Goal: Obtain resource: Download file/media

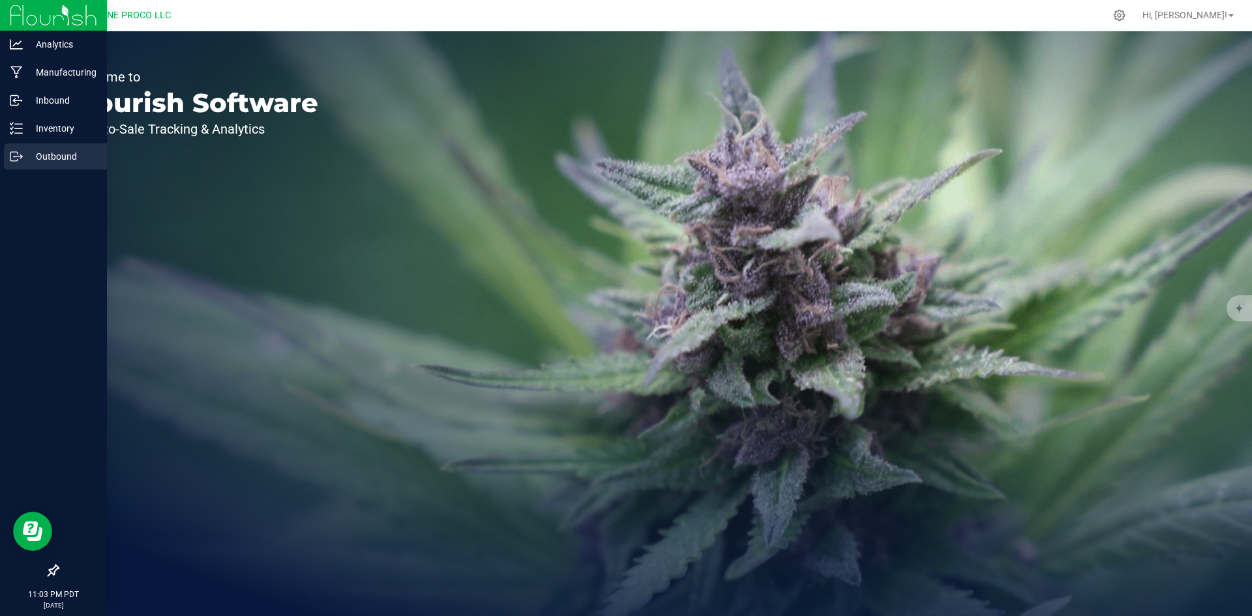
click at [14, 149] on div "Outbound" at bounding box center [55, 156] width 103 height 26
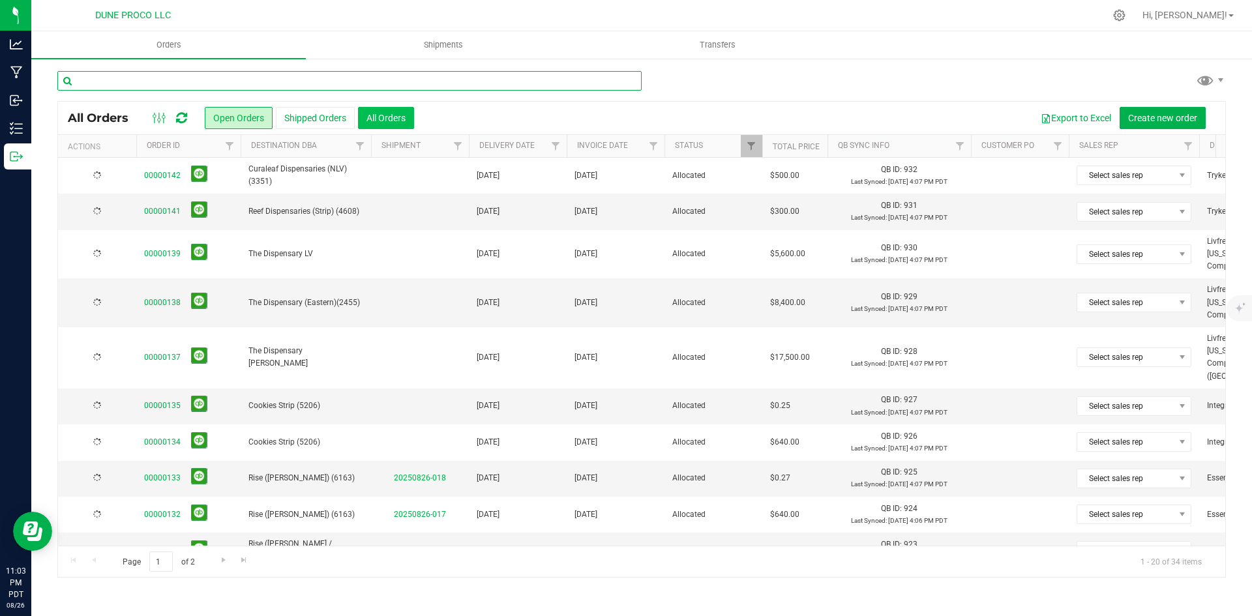
click at [367, 85] on input "text" at bounding box center [349, 81] width 584 height 20
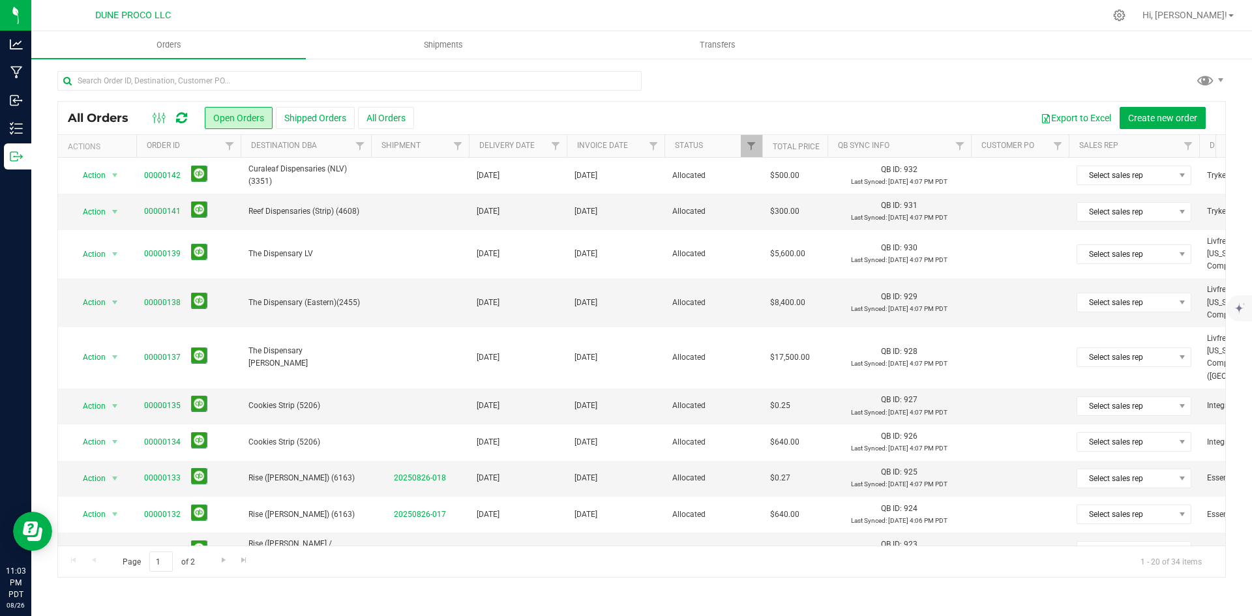
click at [378, 131] on div "All Orders Open Orders Shipped Orders All Orders Export to Excel Create new ord…" at bounding box center [641, 118] width 1167 height 33
click at [375, 108] on button "All Orders" at bounding box center [386, 118] width 56 height 22
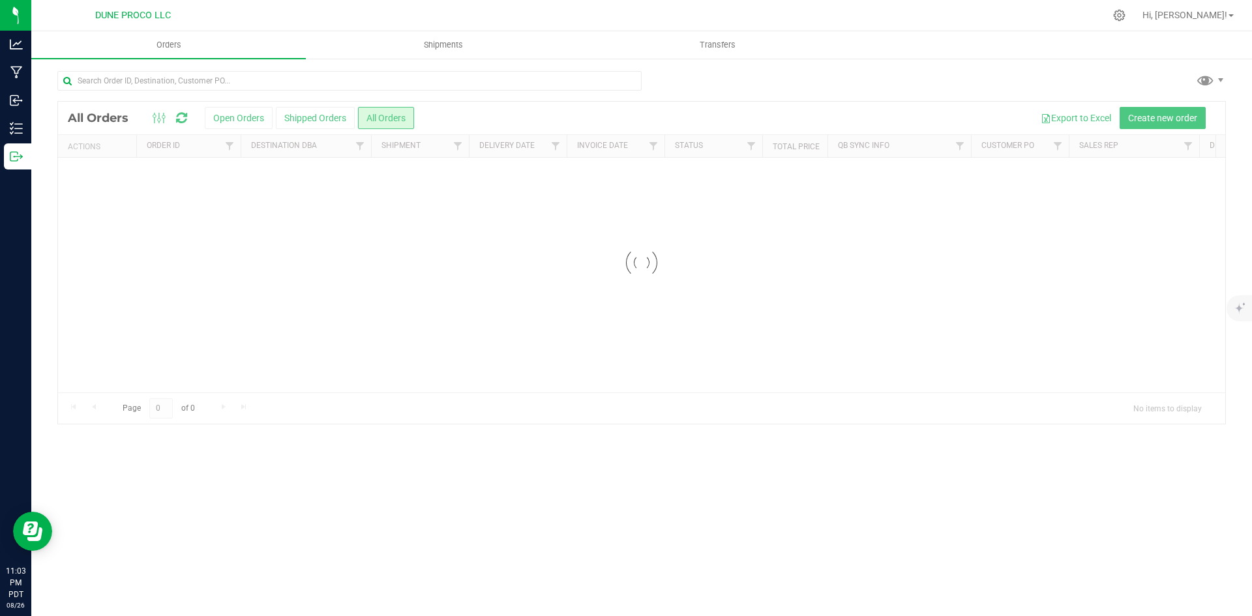
click at [402, 62] on div "Loading... All Orders Open Orders Shipped Orders All Orders Export to Excel Cre…" at bounding box center [641, 247] width 1220 height 380
click at [407, 67] on div "Loading... All Orders Open Orders Shipped Orders All Orders Export to Excel Cre…" at bounding box center [641, 247] width 1220 height 380
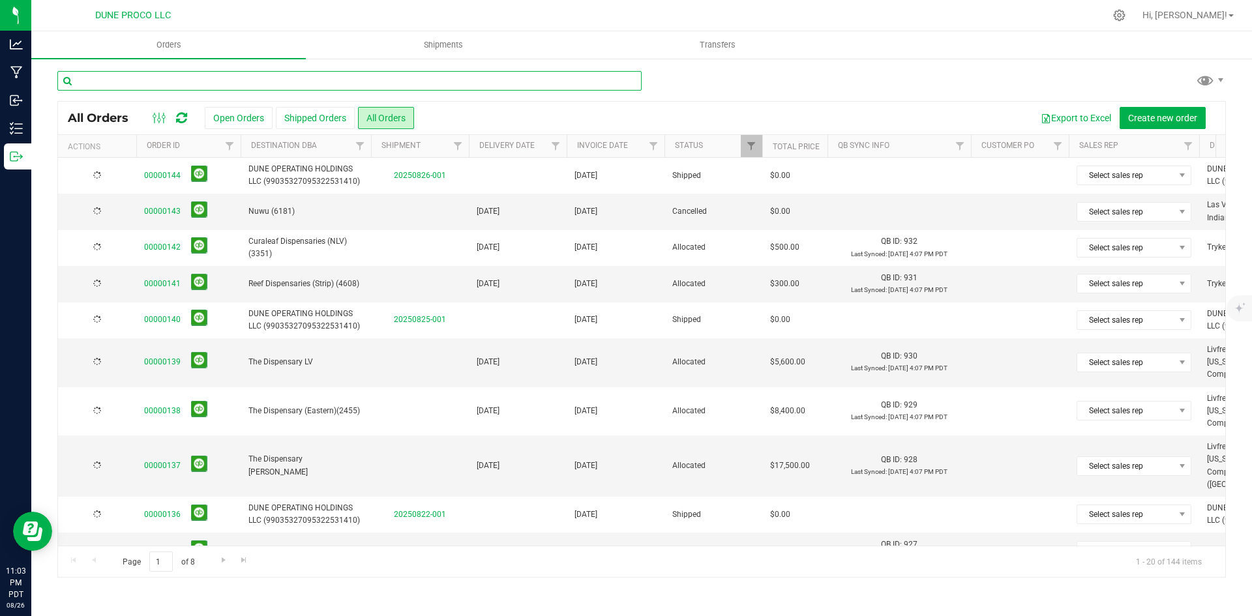
click at [411, 72] on input "text" at bounding box center [349, 81] width 584 height 20
paste input "126"
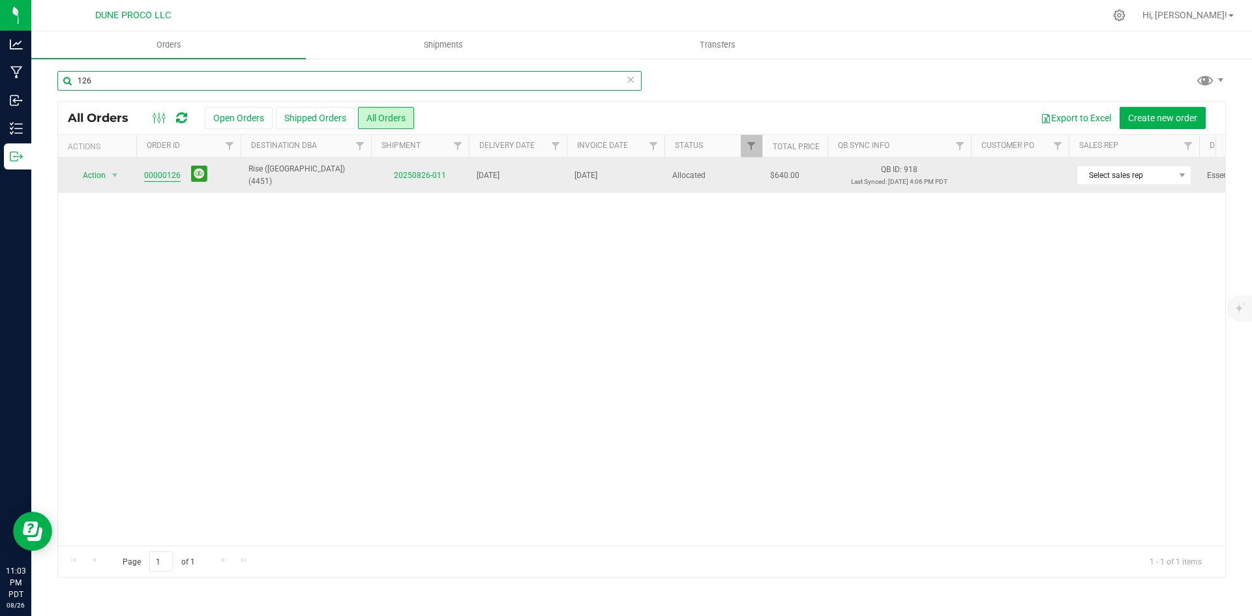
type input "126"
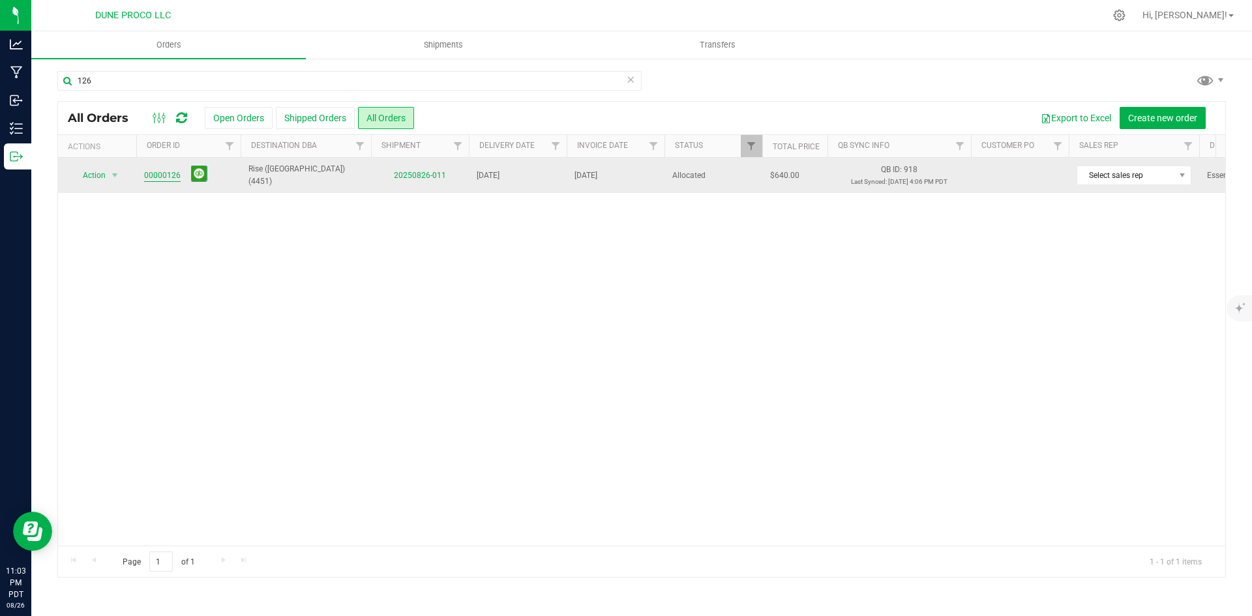
click at [158, 179] on link "00000126" at bounding box center [162, 176] width 37 height 12
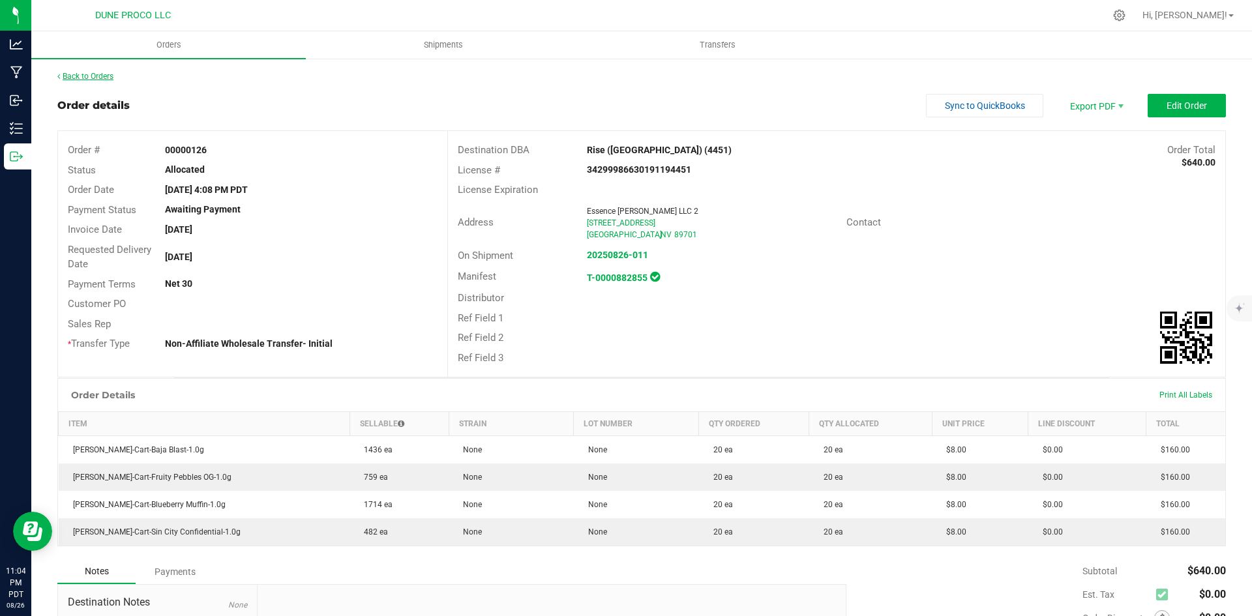
click at [95, 78] on link "Back to Orders" at bounding box center [85, 76] width 56 height 9
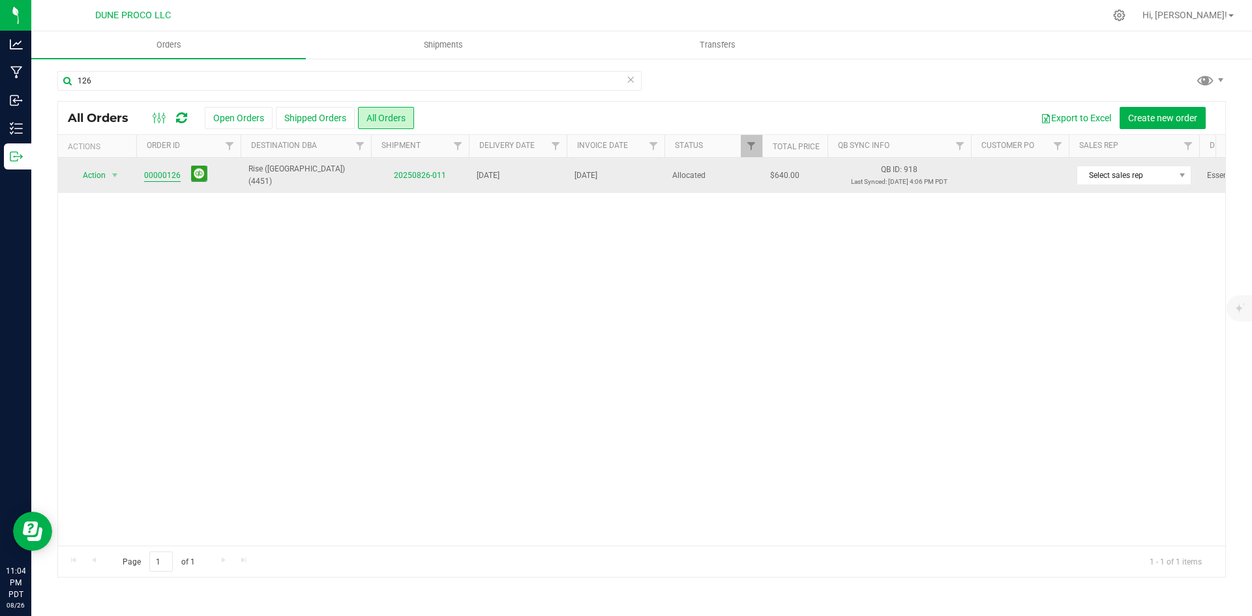
click at [162, 173] on link "00000126" at bounding box center [162, 176] width 37 height 12
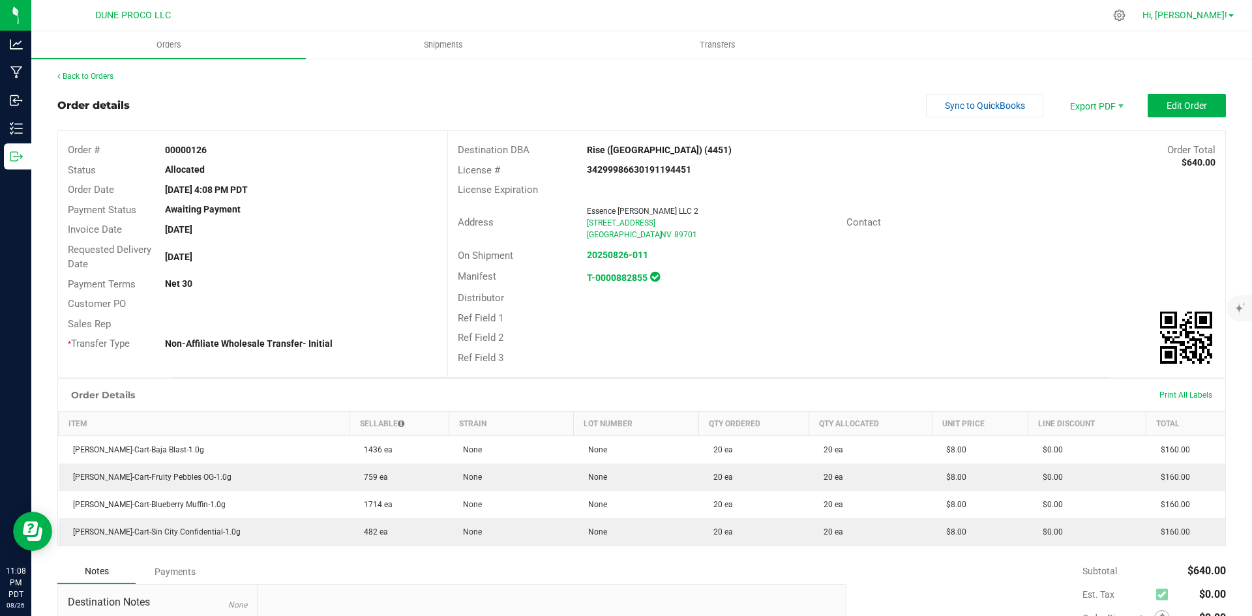
click at [1205, 18] on span "Hi, [PERSON_NAME]!" at bounding box center [1184, 15] width 85 height 10
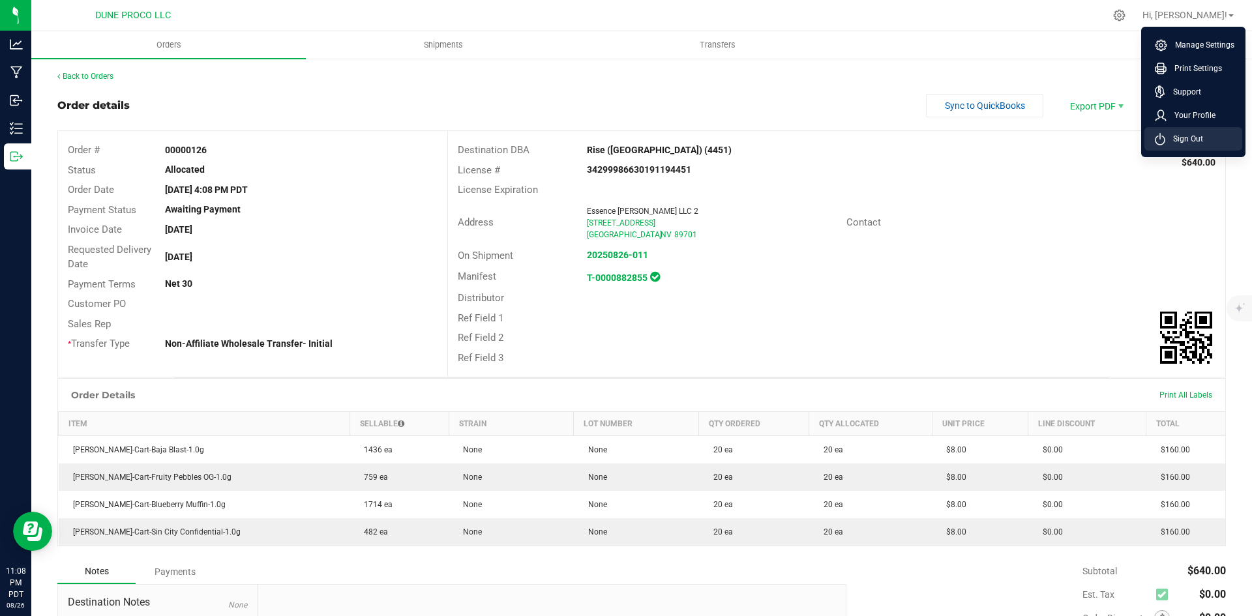
click at [1196, 134] on span "Sign Out" at bounding box center [1184, 138] width 38 height 13
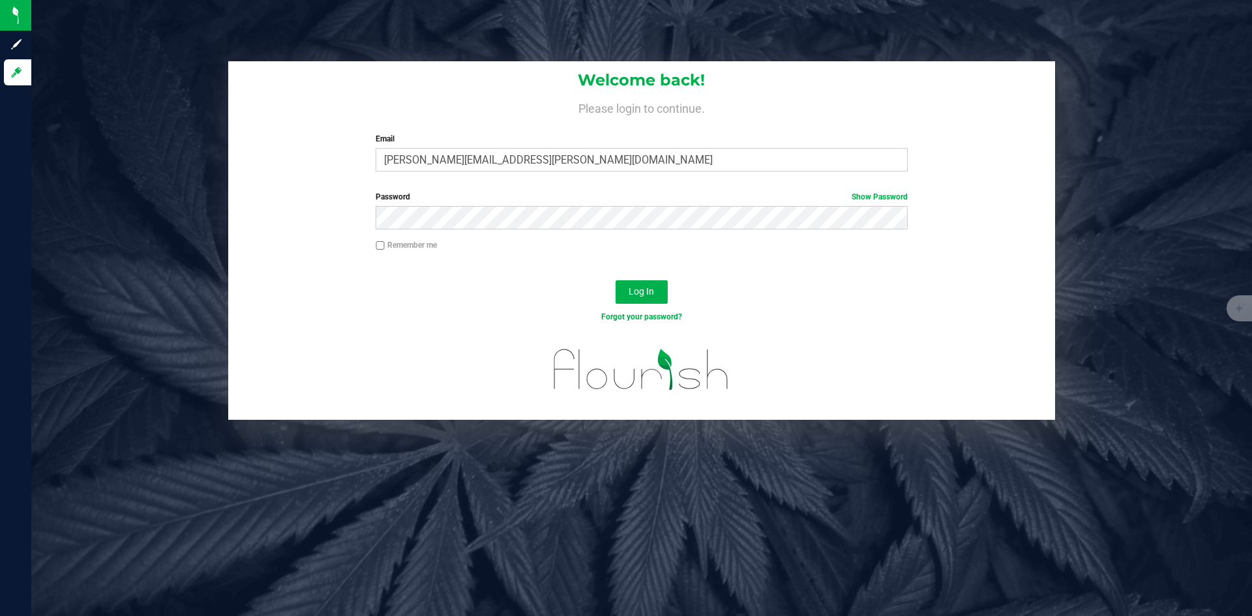
click at [760, 178] on div "Welcome back! Please login to continue. Email [PERSON_NAME][EMAIL_ADDRESS][PERS…" at bounding box center [641, 121] width 827 height 121
click at [745, 155] on input "[PERSON_NAME][EMAIL_ADDRESS][PERSON_NAME][DOMAIN_NAME]" at bounding box center [641, 159] width 531 height 23
type input "[PERSON_NAME][DOMAIN_NAME][EMAIL_ADDRESS][PERSON_NAME][DOMAIN_NAME]"
click at [640, 296] on span "Log In" at bounding box center [640, 291] width 25 height 10
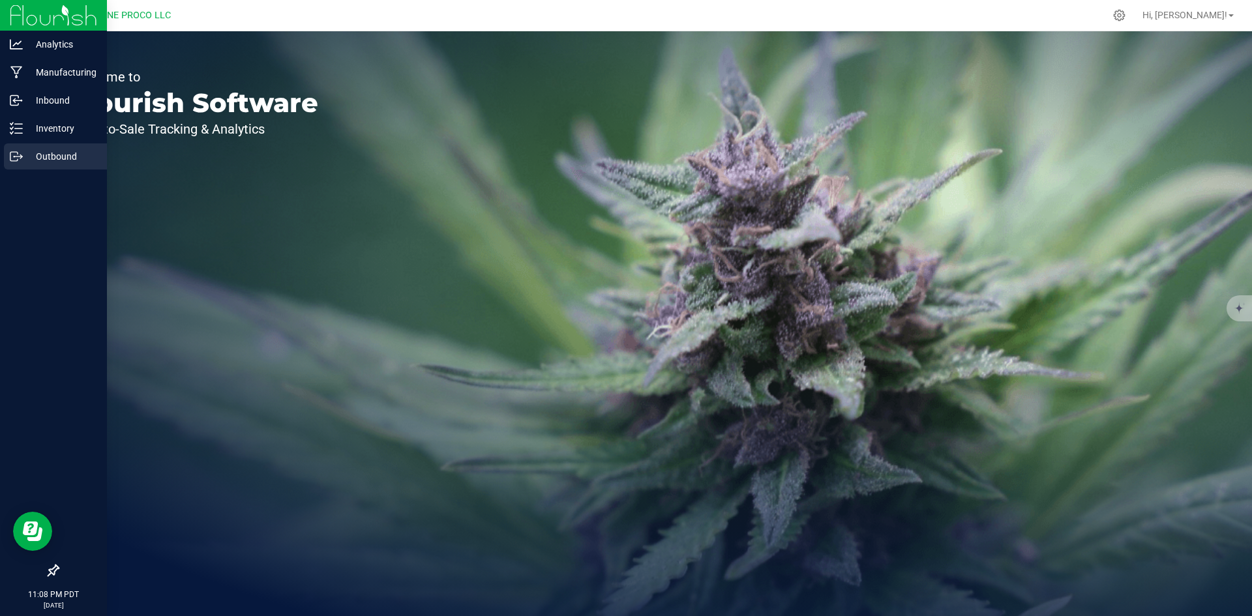
click at [16, 158] on icon at bounding box center [16, 156] width 13 height 13
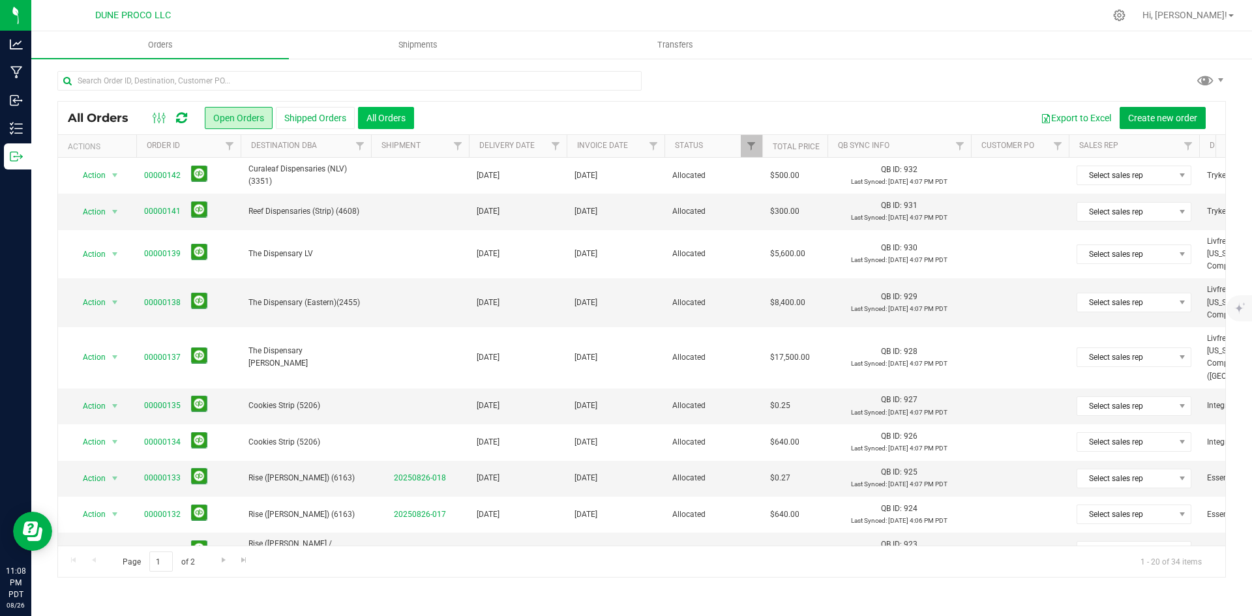
click at [397, 111] on button "All Orders" at bounding box center [386, 118] width 56 height 22
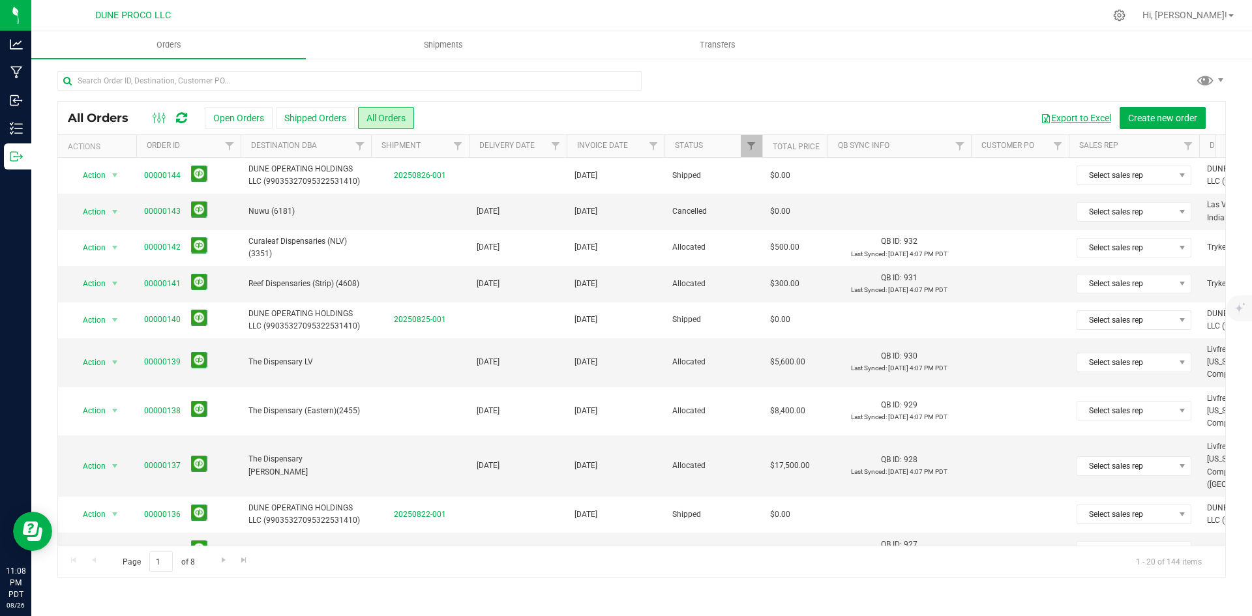
click at [1060, 121] on button "Export to Excel" at bounding box center [1075, 118] width 87 height 22
click at [1207, 20] on span "Hi, [PERSON_NAME]!" at bounding box center [1184, 15] width 85 height 10
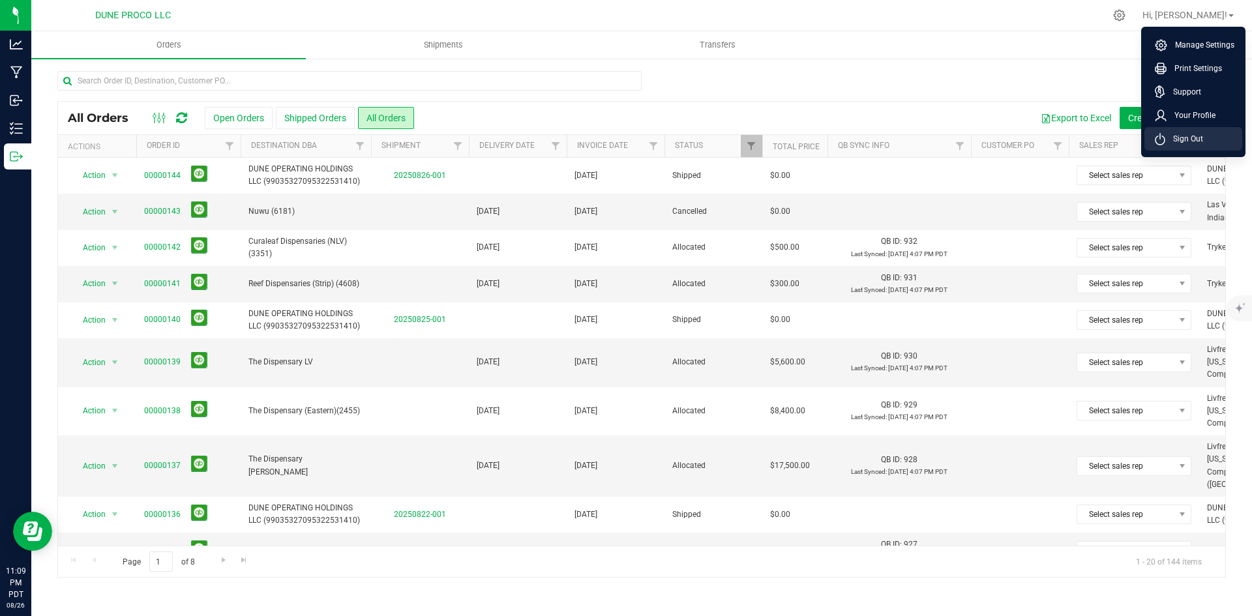
click at [1181, 141] on span "Sign Out" at bounding box center [1184, 138] width 38 height 13
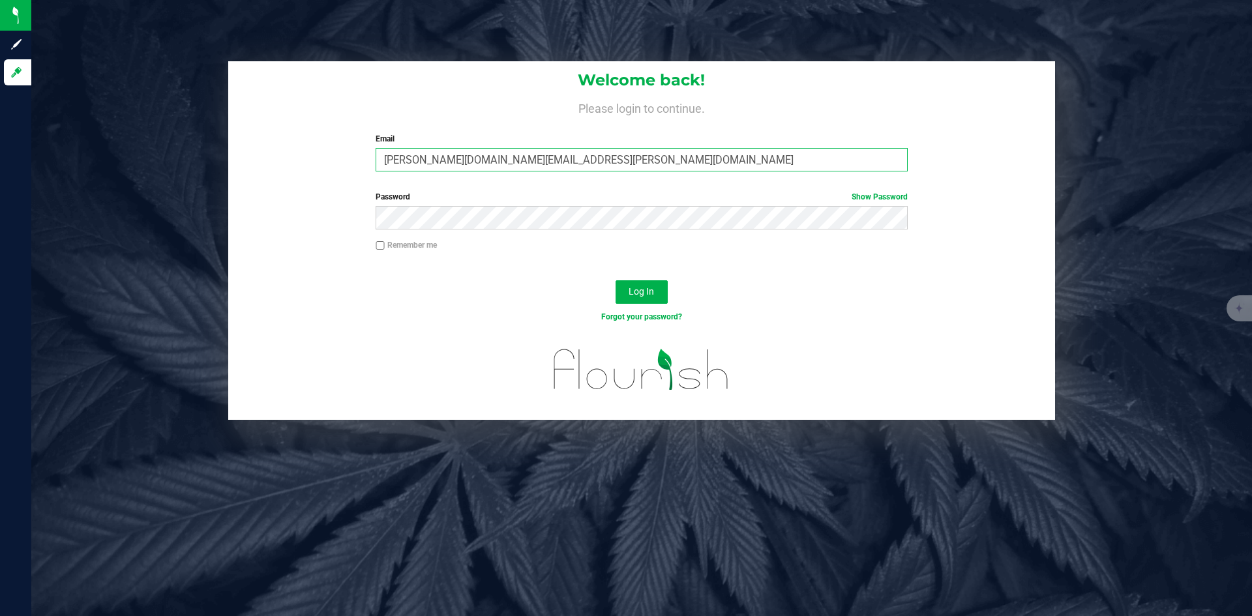
click at [642, 155] on input "[PERSON_NAME][DOMAIN_NAME][EMAIL_ADDRESS][PERSON_NAME][DOMAIN_NAME]" at bounding box center [641, 159] width 531 height 23
type input "[PERSON_NAME][EMAIL_ADDRESS][PERSON_NAME][DOMAIN_NAME]"
click at [654, 285] on button "Log In" at bounding box center [641, 291] width 52 height 23
